Goal: Contribute content: Contribute content

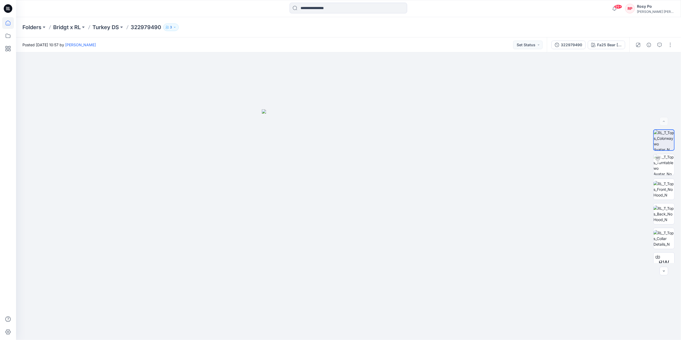
click at [10, 18] on icon at bounding box center [8, 23] width 12 height 12
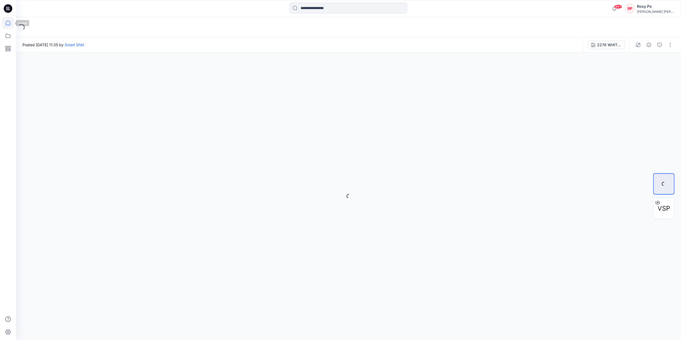
click at [10, 22] on icon at bounding box center [8, 23] width 5 height 5
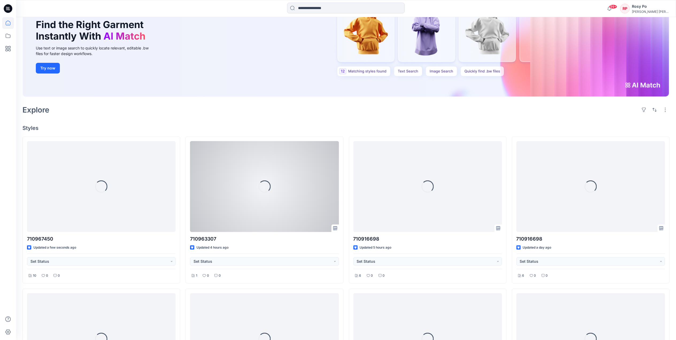
scroll to position [107, 0]
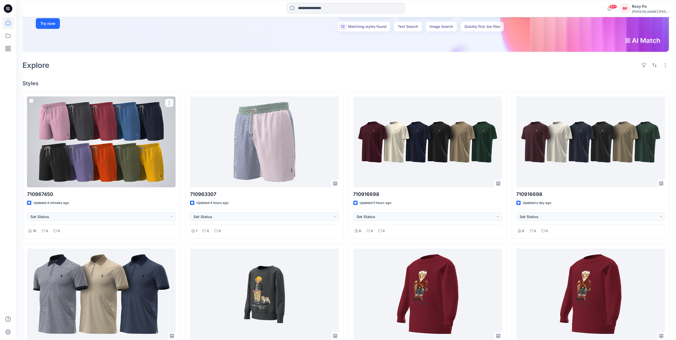
click at [130, 131] on div at bounding box center [101, 142] width 149 height 91
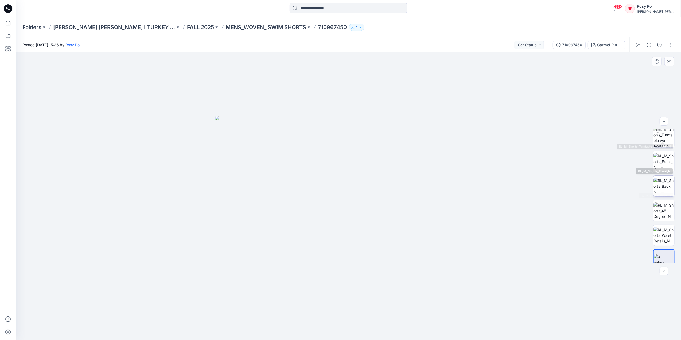
scroll to position [35, 0]
click at [670, 44] on button "button" at bounding box center [670, 45] width 9 height 9
click at [642, 74] on button "Edit" at bounding box center [648, 72] width 49 height 10
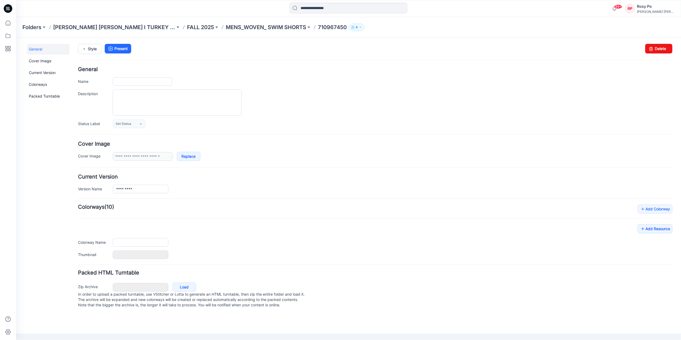
type input "*********"
type input "**********"
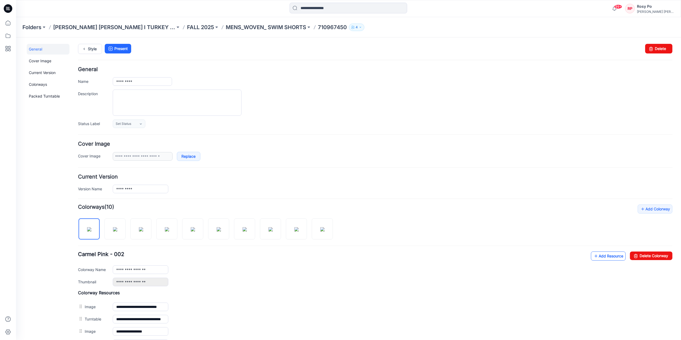
click at [615, 258] on link "Add Resource" at bounding box center [608, 255] width 35 height 9
drag, startPoint x: 138, startPoint y: 82, endPoint x: 97, endPoint y: 82, distance: 40.9
click at [97, 82] on div "Name *********" at bounding box center [375, 81] width 595 height 9
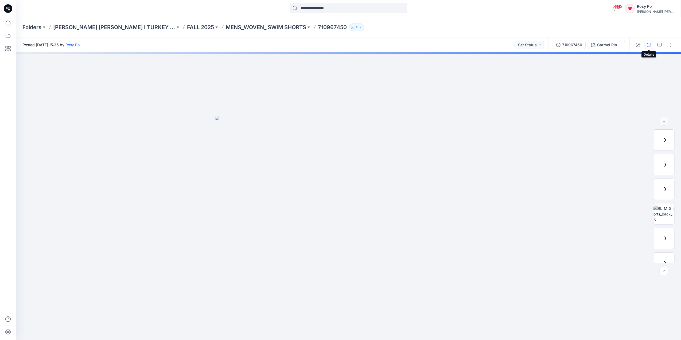
click at [652, 45] on button "button" at bounding box center [649, 45] width 9 height 9
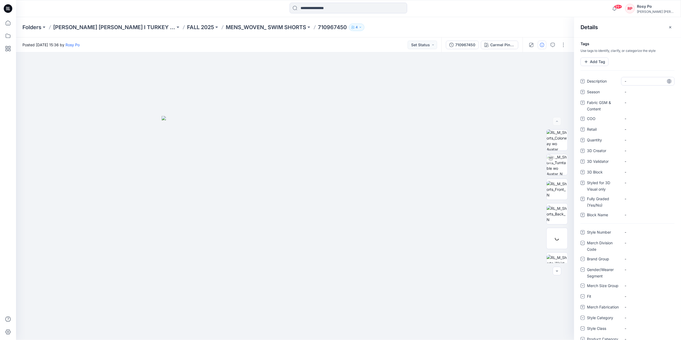
click at [635, 79] on span "-" at bounding box center [648, 81] width 47 height 6
type textarea "*********"
drag, startPoint x: 653, startPoint y: 81, endPoint x: 520, endPoint y: 73, distance: 133.4
click at [520, 73] on div "BW Carmel Pink - 002 Loading... Material Properties Loading... Details Tags Use…" at bounding box center [348, 196] width 665 height 288
click at [628, 81] on span "-" at bounding box center [648, 81] width 47 height 6
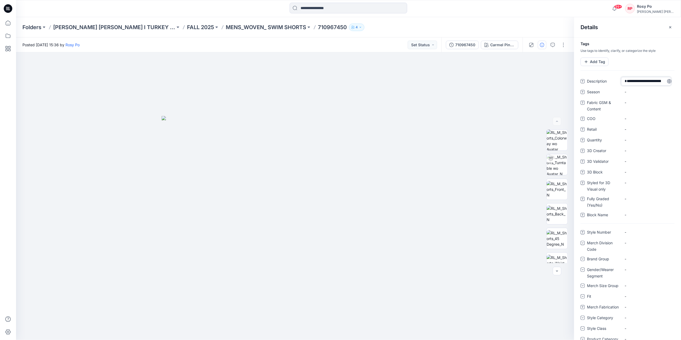
drag, startPoint x: 630, startPoint y: 79, endPoint x: 605, endPoint y: 79, distance: 25.7
click at [605, 79] on div "**********" at bounding box center [628, 81] width 94 height 9
click at [640, 80] on textarea "**********" at bounding box center [647, 81] width 50 height 9
drag, startPoint x: 640, startPoint y: 80, endPoint x: 613, endPoint y: 80, distance: 27.3
click at [614, 80] on div "**********" at bounding box center [628, 81] width 94 height 9
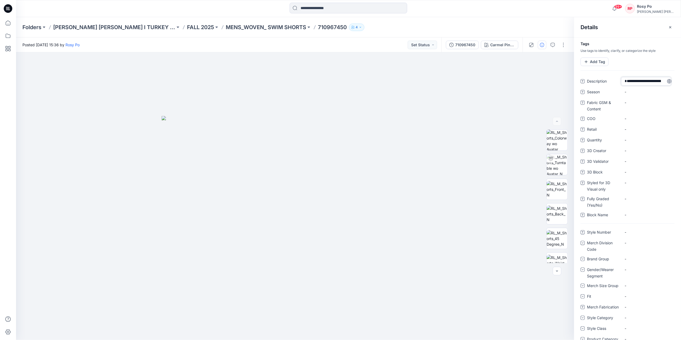
type textarea "**********"
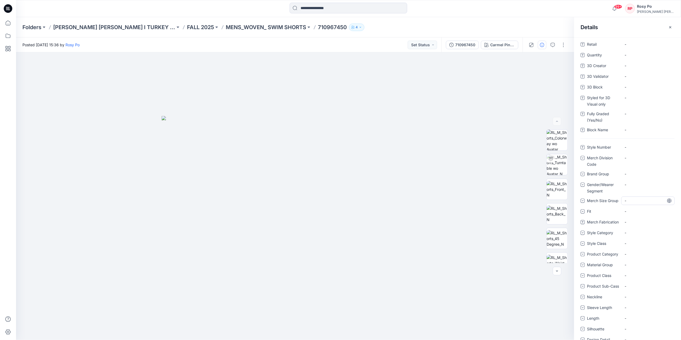
scroll to position [122, 0]
click at [634, 319] on \ "-" at bounding box center [648, 319] width 47 height 6
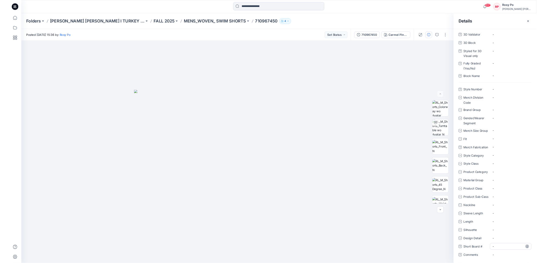
scroll to position [132, 0]
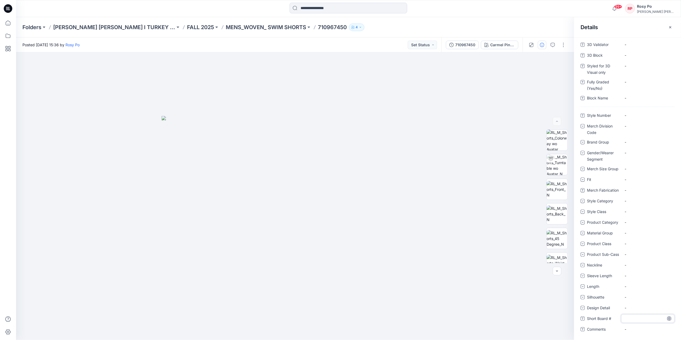
type textarea "*****"
click at [647, 256] on div "-" at bounding box center [648, 254] width 53 height 9
click at [10, 24] on icon at bounding box center [8, 23] width 12 height 12
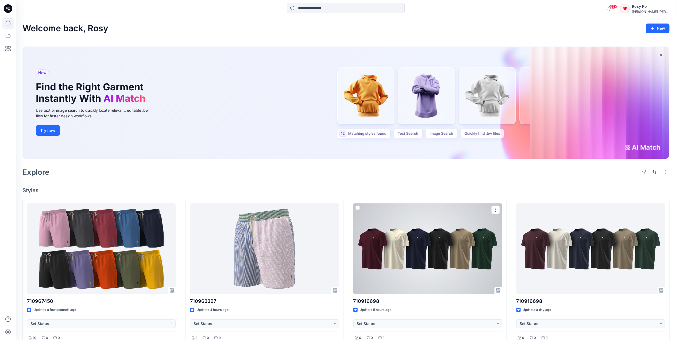
click at [426, 258] on div at bounding box center [427, 248] width 149 height 91
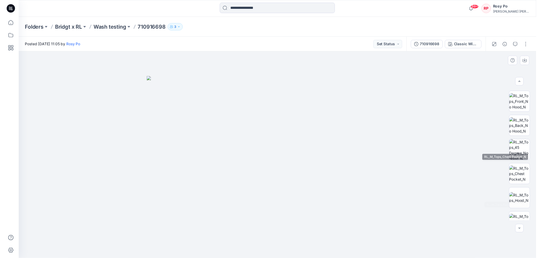
scroll to position [84, 0]
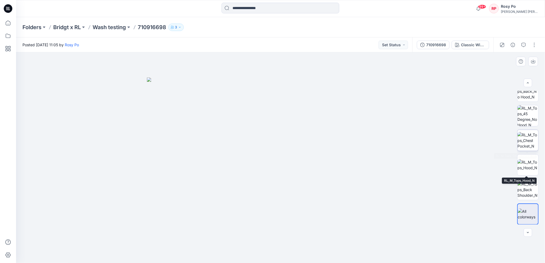
click at [526, 143] on img at bounding box center [527, 140] width 21 height 17
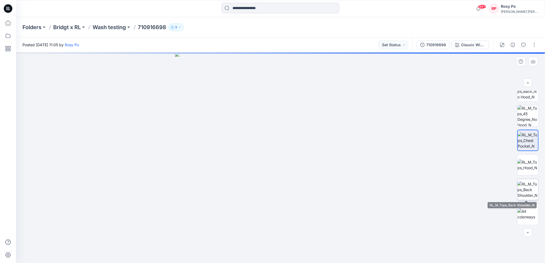
click at [521, 189] on img at bounding box center [527, 189] width 21 height 17
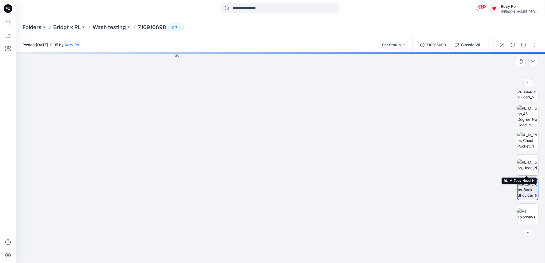
click at [521, 160] on img at bounding box center [527, 164] width 21 height 11
click at [534, 44] on button "button" at bounding box center [534, 45] width 9 height 9
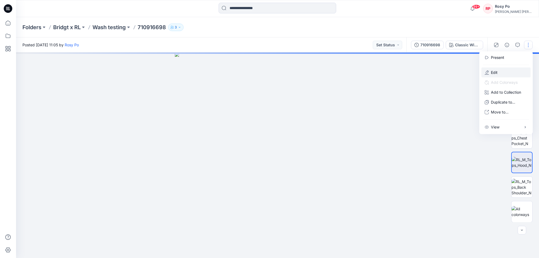
click at [504, 72] on button "Edit" at bounding box center [506, 72] width 49 height 10
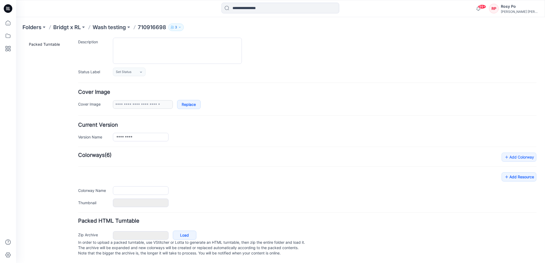
type input "*********"
type input "**********"
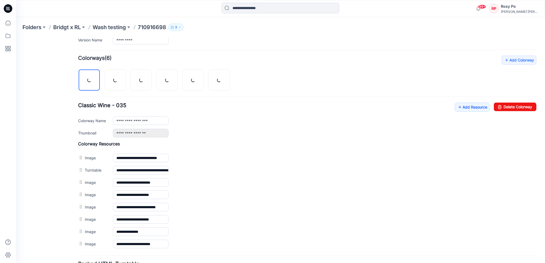
scroll to position [198, 0]
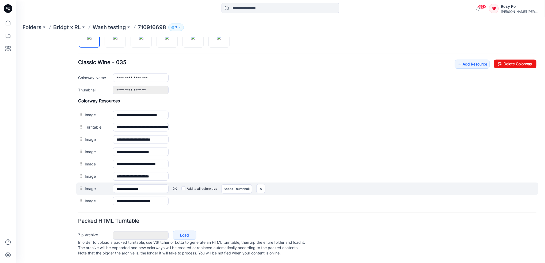
click at [176, 186] on link at bounding box center [174, 188] width 4 height 4
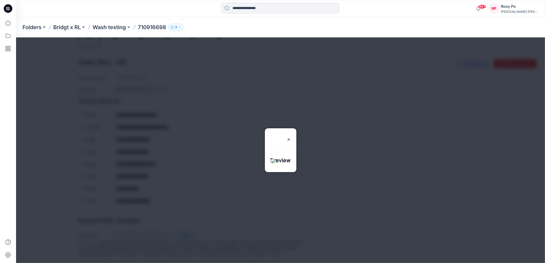
click at [290, 128] on h3 "Preview" at bounding box center [280, 138] width 20 height 21
click at [290, 137] on img at bounding box center [288, 139] width 4 height 4
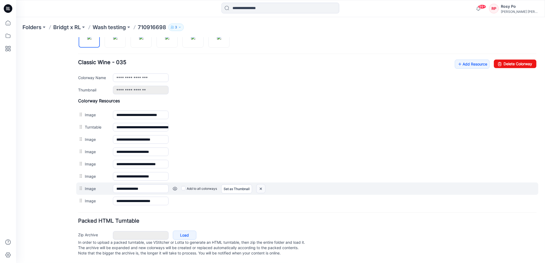
click at [262, 185] on img at bounding box center [260, 188] width 9 height 9
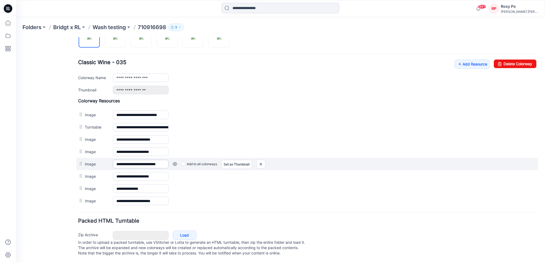
scroll to position [186, 0]
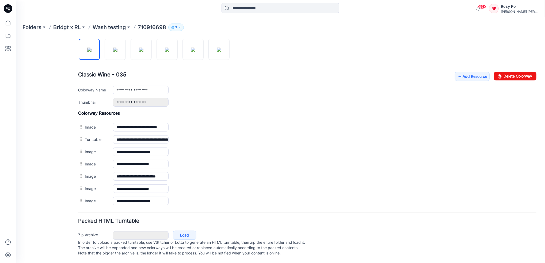
click at [16, 37] on link at bounding box center [16, 37] width 0 height 0
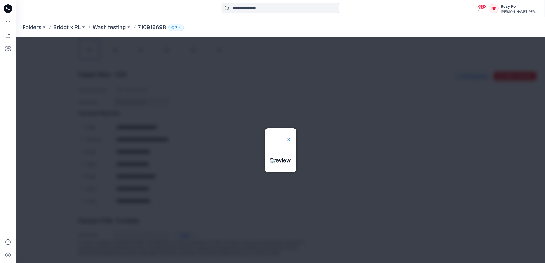
click at [290, 137] on img at bounding box center [288, 139] width 4 height 4
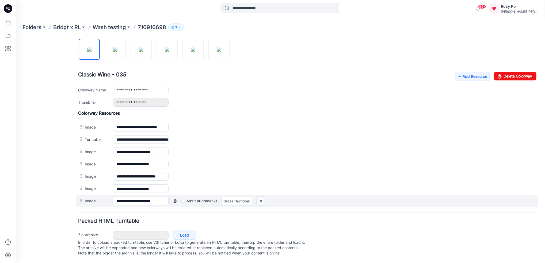
click at [260, 196] on img at bounding box center [260, 200] width 9 height 9
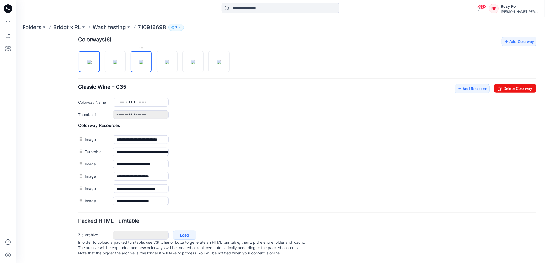
scroll to position [173, 0]
click at [115, 60] on img at bounding box center [115, 62] width 4 height 4
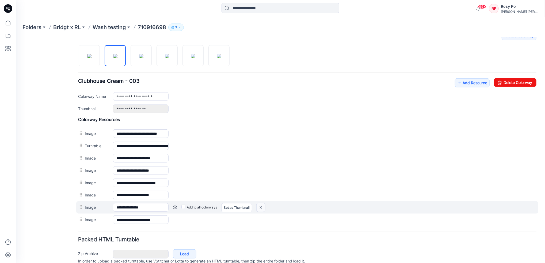
drag, startPoint x: 260, startPoint y: 208, endPoint x: 327, endPoint y: 70, distance: 153.4
click at [260, 208] on img at bounding box center [260, 207] width 9 height 9
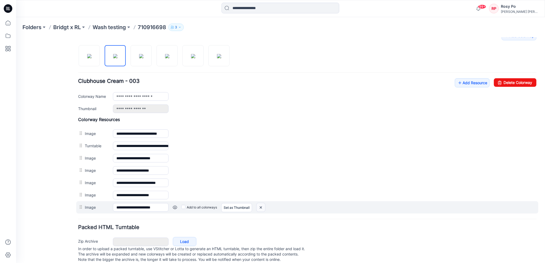
click at [260, 207] on img at bounding box center [260, 207] width 9 height 9
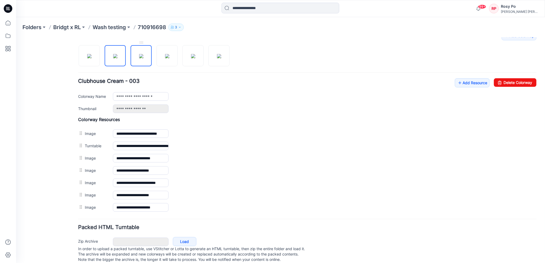
click at [143, 55] on img at bounding box center [141, 56] width 4 height 4
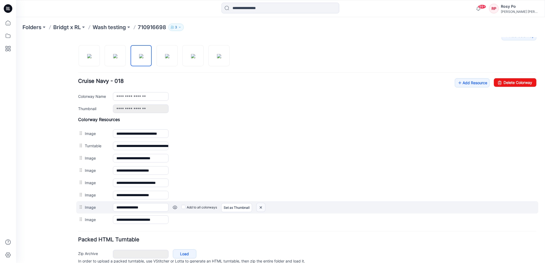
click at [260, 210] on img at bounding box center [260, 207] width 9 height 9
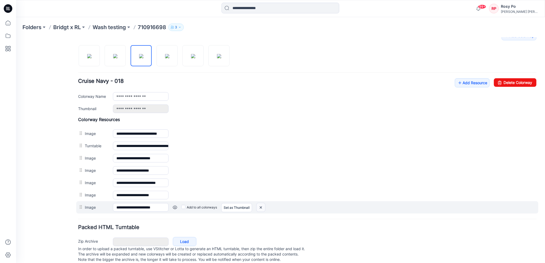
click at [261, 209] on img at bounding box center [260, 207] width 9 height 9
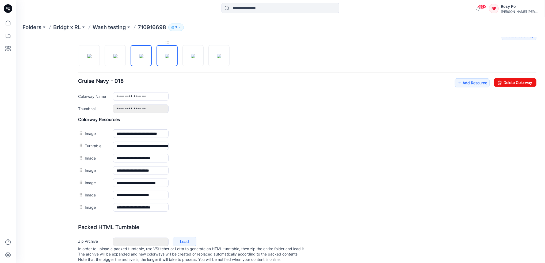
click at [167, 57] on img at bounding box center [167, 56] width 4 height 4
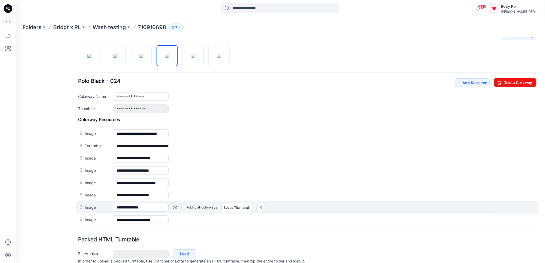
click at [262, 209] on img at bounding box center [260, 207] width 9 height 9
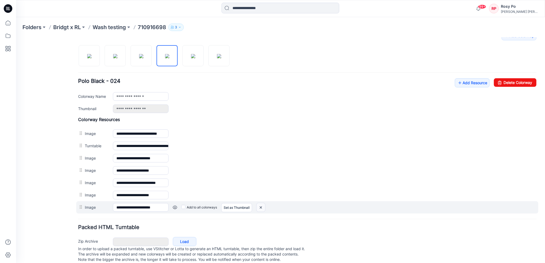
click at [261, 208] on img at bounding box center [260, 207] width 9 height 9
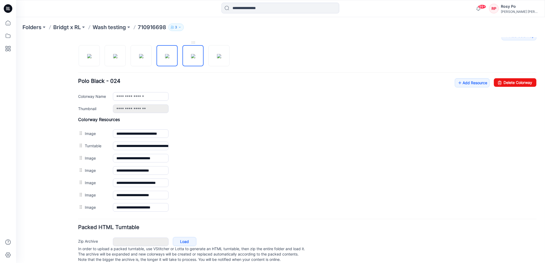
click at [195, 58] on img at bounding box center [193, 56] width 4 height 4
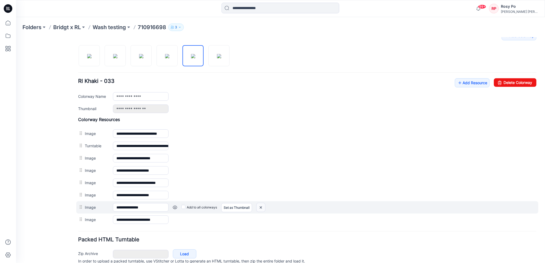
click at [263, 207] on img at bounding box center [260, 207] width 9 height 9
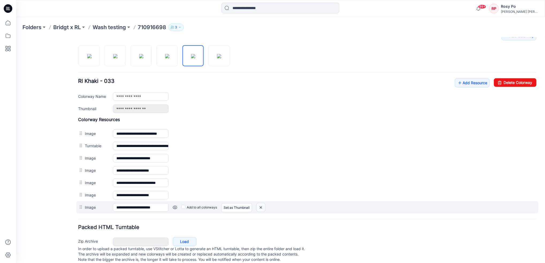
drag, startPoint x: 318, startPoint y: 68, endPoint x: 259, endPoint y: 208, distance: 151.7
click at [259, 208] on img at bounding box center [260, 207] width 9 height 9
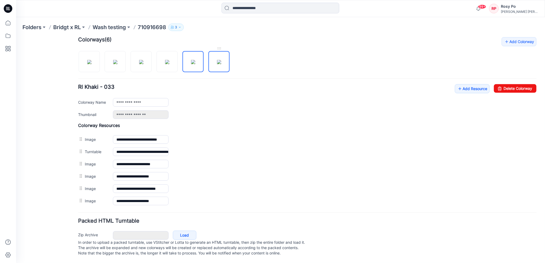
click at [221, 60] on img at bounding box center [219, 62] width 4 height 4
type input "**********"
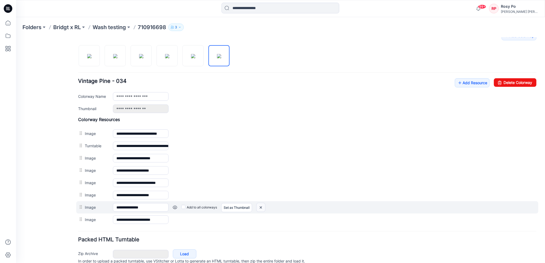
click at [261, 209] on img at bounding box center [260, 207] width 9 height 9
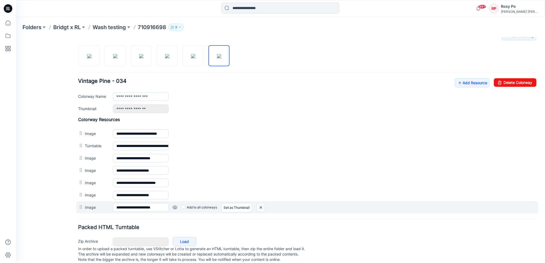
click at [262, 209] on img at bounding box center [260, 207] width 9 height 9
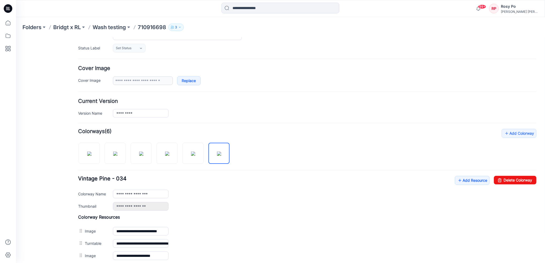
scroll to position [0, 0]
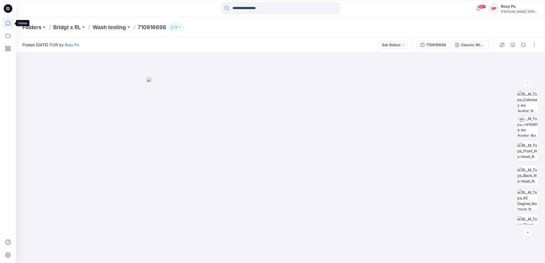
click at [5, 24] on icon at bounding box center [8, 23] width 12 height 12
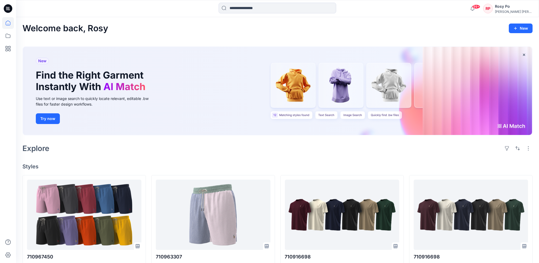
scroll to position [142, 0]
